Goal: Check status: Check status

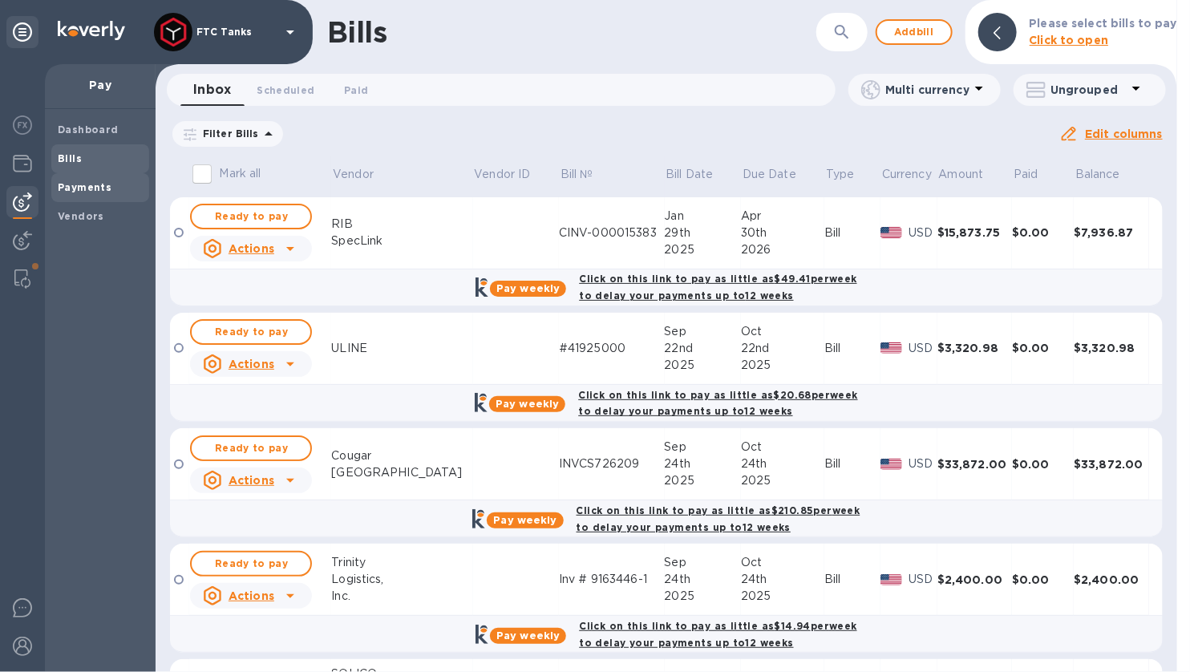
click at [79, 195] on span "Payments" at bounding box center [85, 188] width 54 height 16
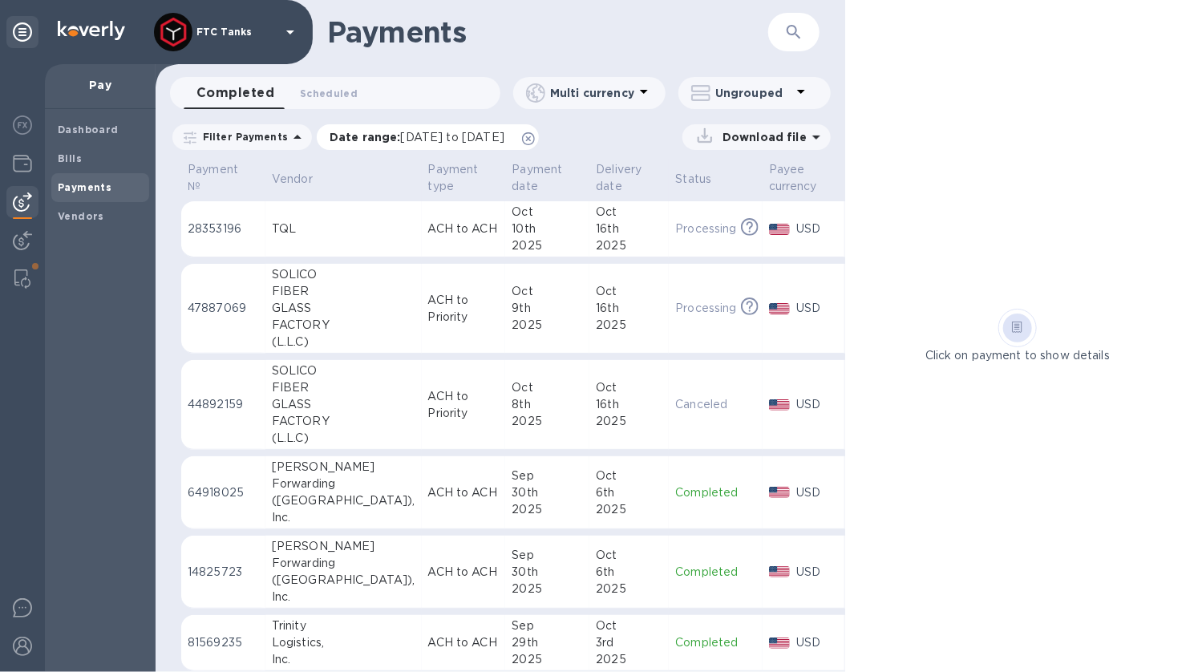
click at [535, 137] on icon at bounding box center [528, 138] width 13 height 13
click at [669, 243] on td "Processing This payment is under compliance review, which may take up to 3 busi…" at bounding box center [715, 229] width 93 height 56
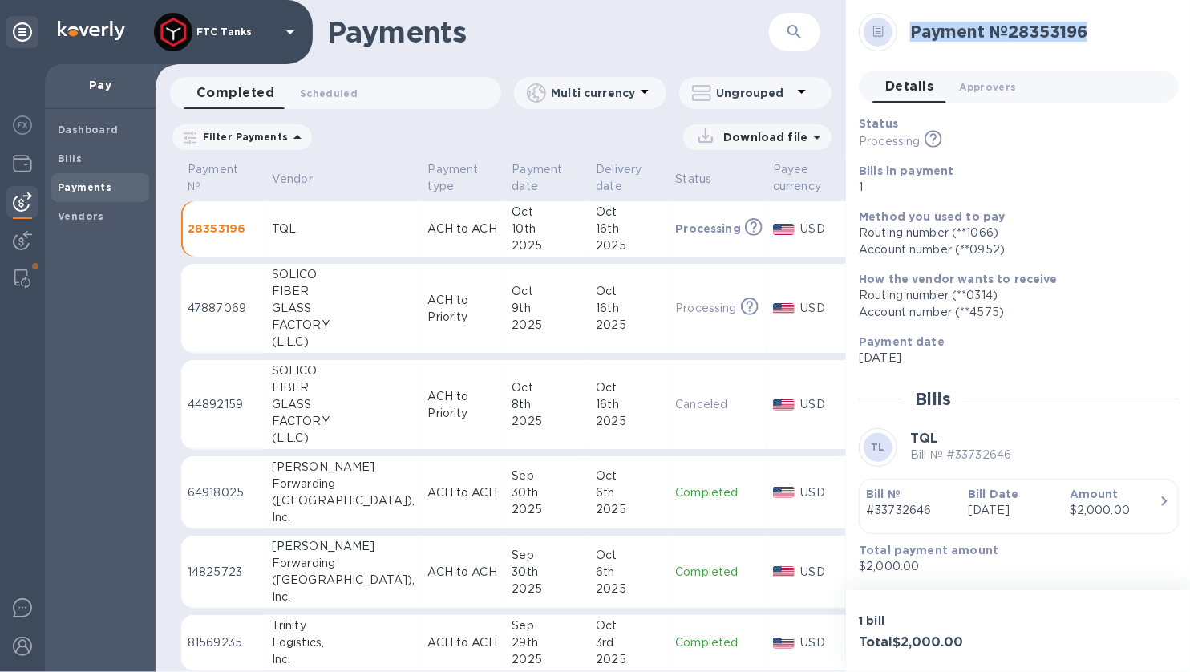
drag, startPoint x: 1101, startPoint y: 34, endPoint x: 909, endPoint y: 30, distance: 192.4
click at [910, 30] on h2 "Payment № 28353196" at bounding box center [1038, 32] width 256 height 20
copy h2 "Payment № 28353196"
